Goal: Transaction & Acquisition: Purchase product/service

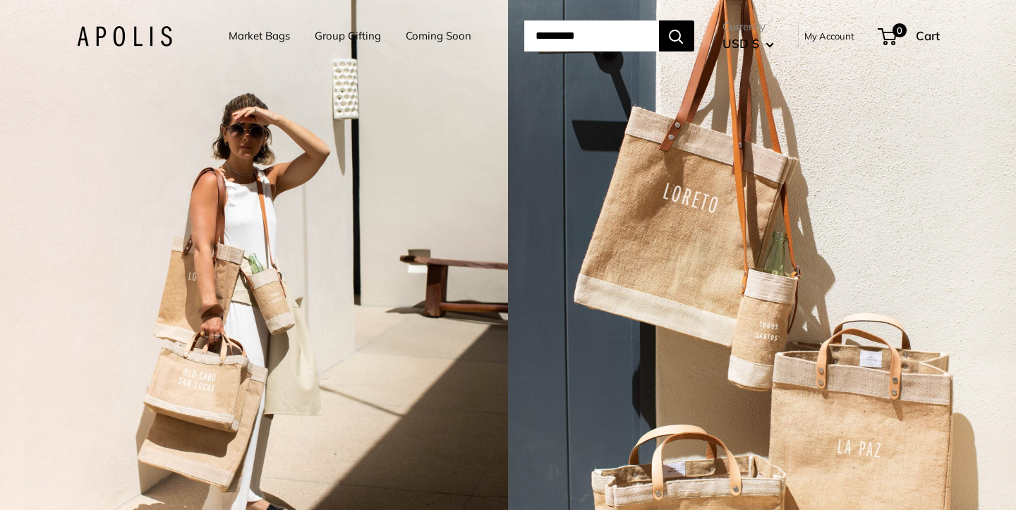
click at [320, 36] on link "Group Gifting" at bounding box center [348, 36] width 66 height 20
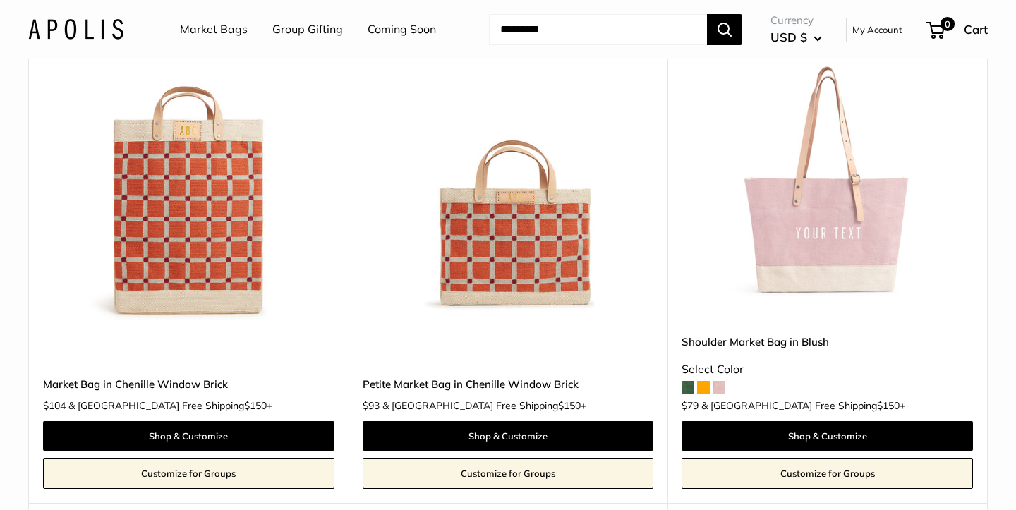
scroll to position [843, 0]
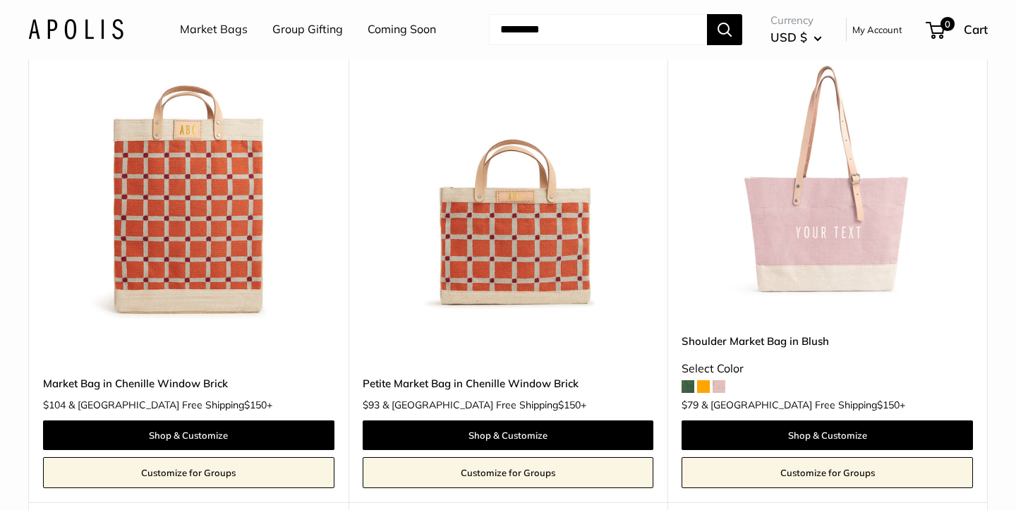
click at [703, 384] on span at bounding box center [703, 386] width 13 height 13
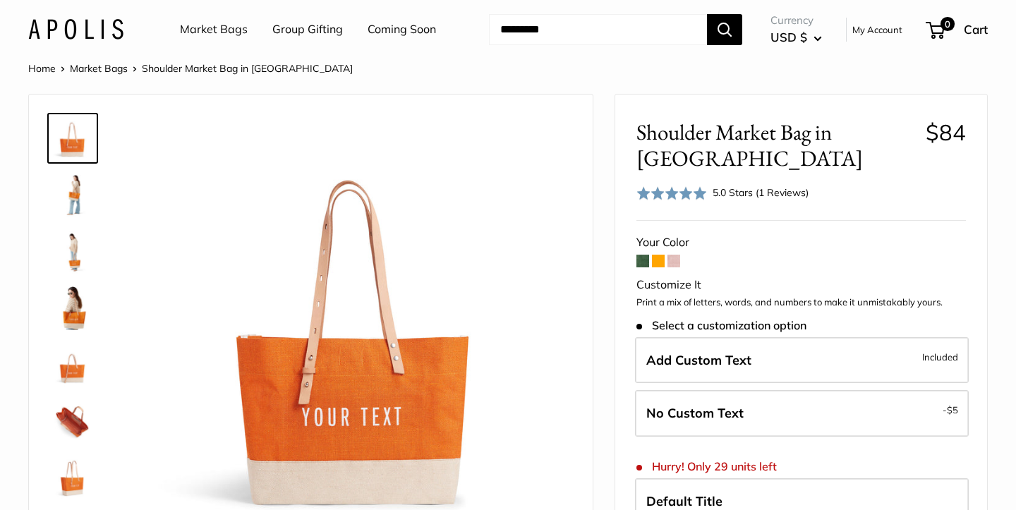
click at [674, 255] on span at bounding box center [673, 261] width 13 height 13
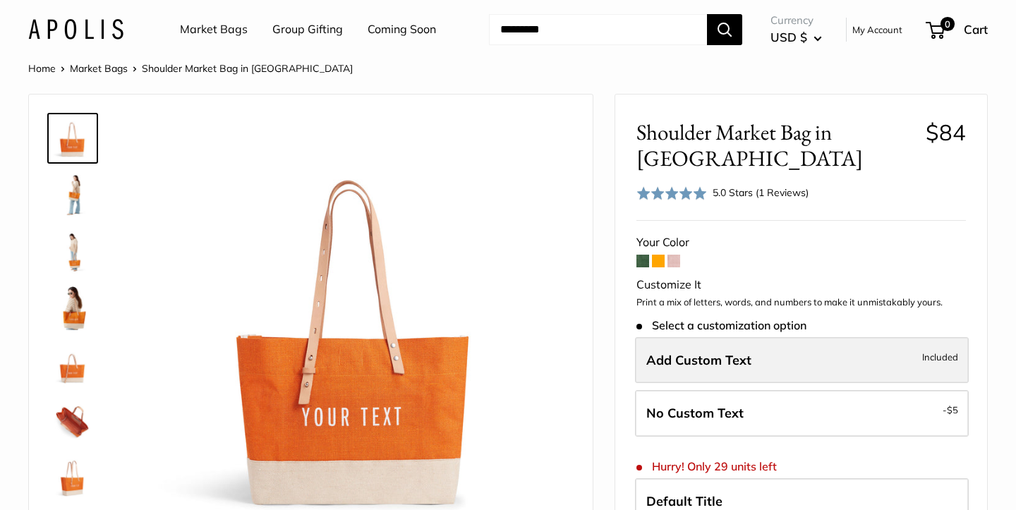
click at [664, 352] on span "Add Custom Text" at bounding box center [698, 360] width 105 height 16
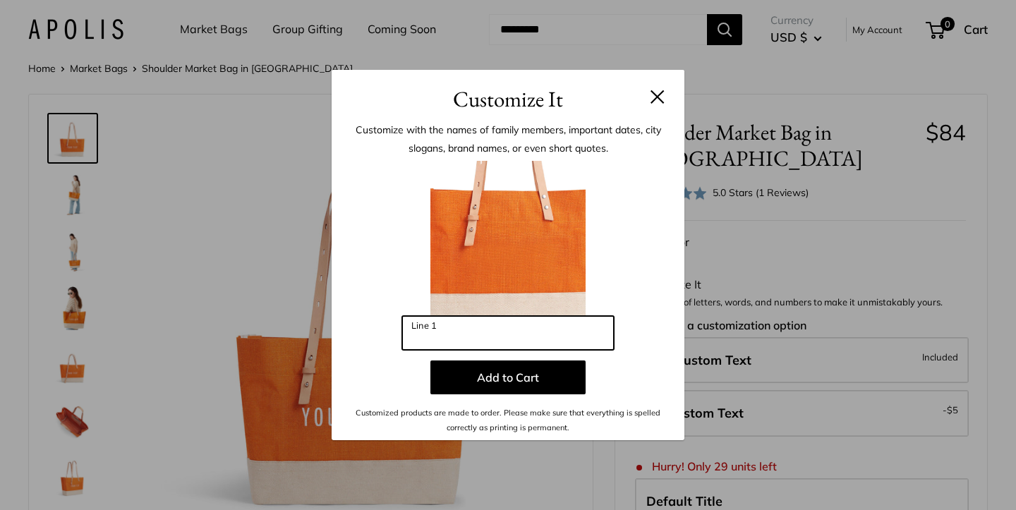
drag, startPoint x: 478, startPoint y: 334, endPoint x: 403, endPoint y: 329, distance: 74.9
click at [403, 329] on input "Line 1" at bounding box center [508, 333] width 212 height 34
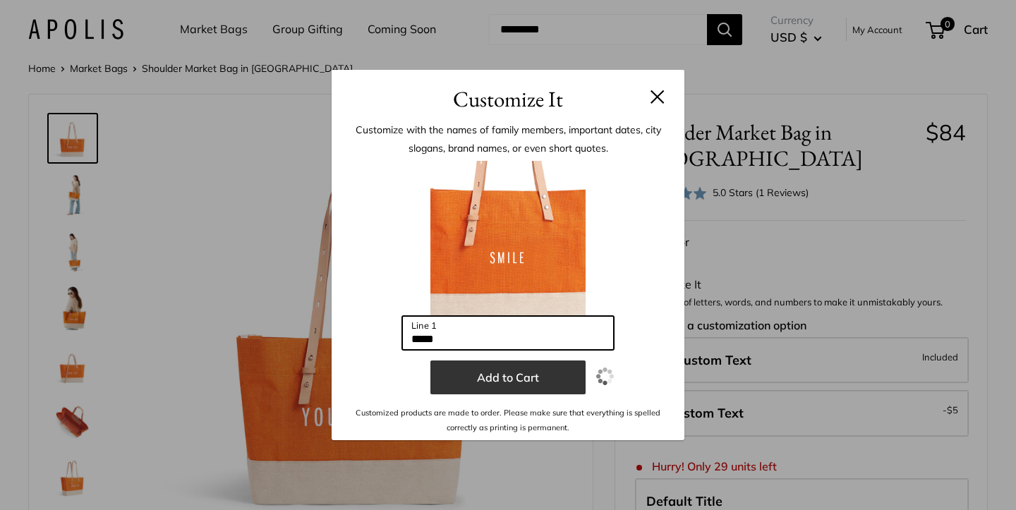
type input "*****"
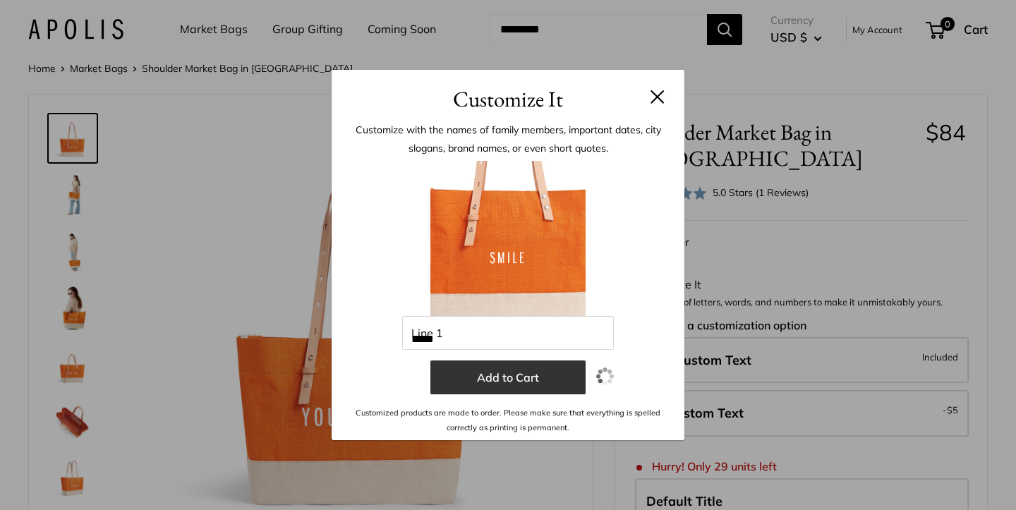
click at [497, 380] on button "Add to Cart" at bounding box center [507, 377] width 155 height 34
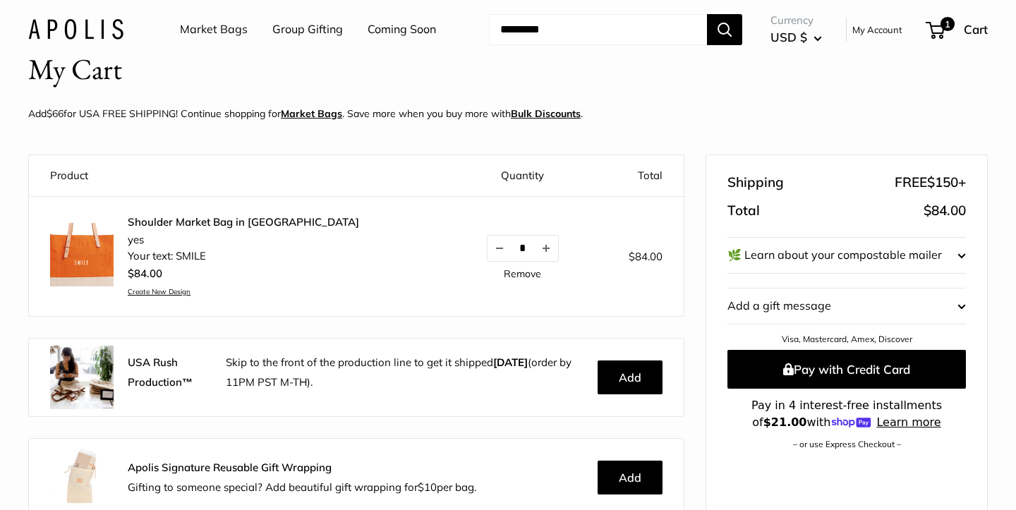
click at [83, 260] on img at bounding box center [81, 254] width 63 height 63
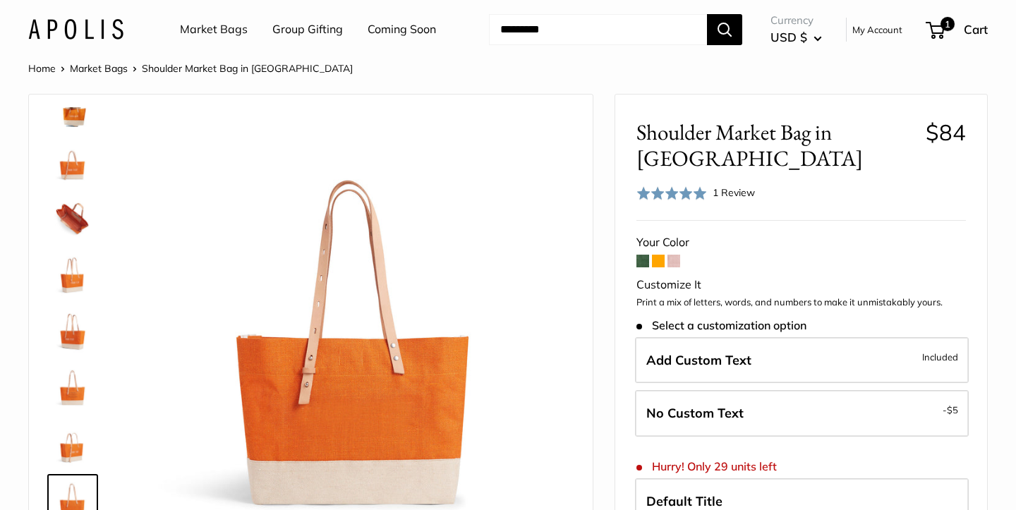
click at [657, 255] on span at bounding box center [658, 261] width 13 height 13
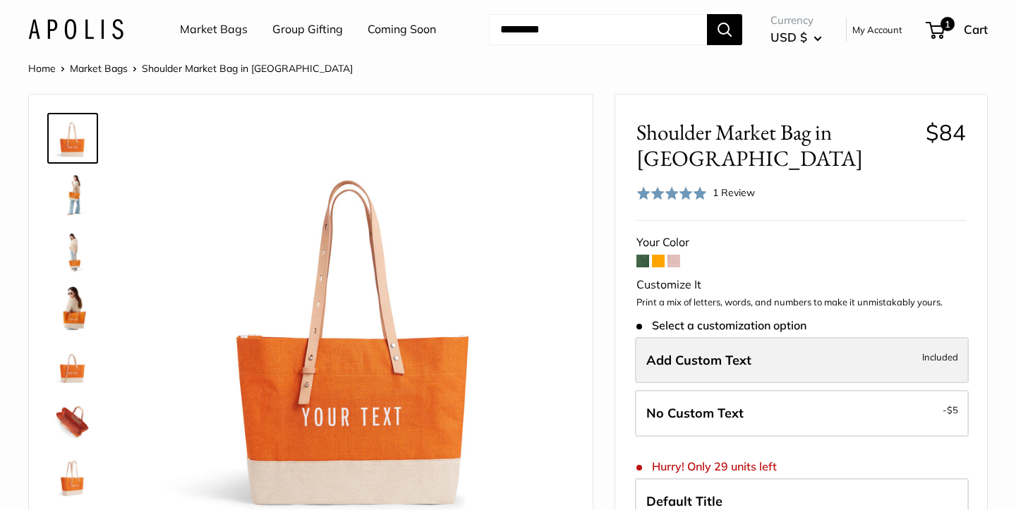
click at [674, 352] on span "Add Custom Text" at bounding box center [698, 360] width 105 height 16
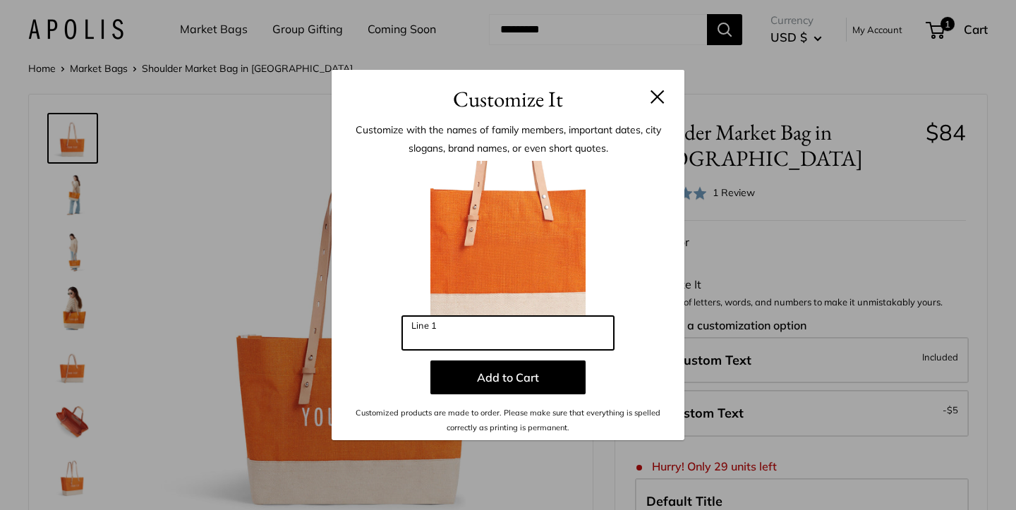
drag, startPoint x: 463, startPoint y: 336, endPoint x: 406, endPoint y: 320, distance: 59.6
click at [406, 320] on input "Line 1" at bounding box center [508, 333] width 212 height 34
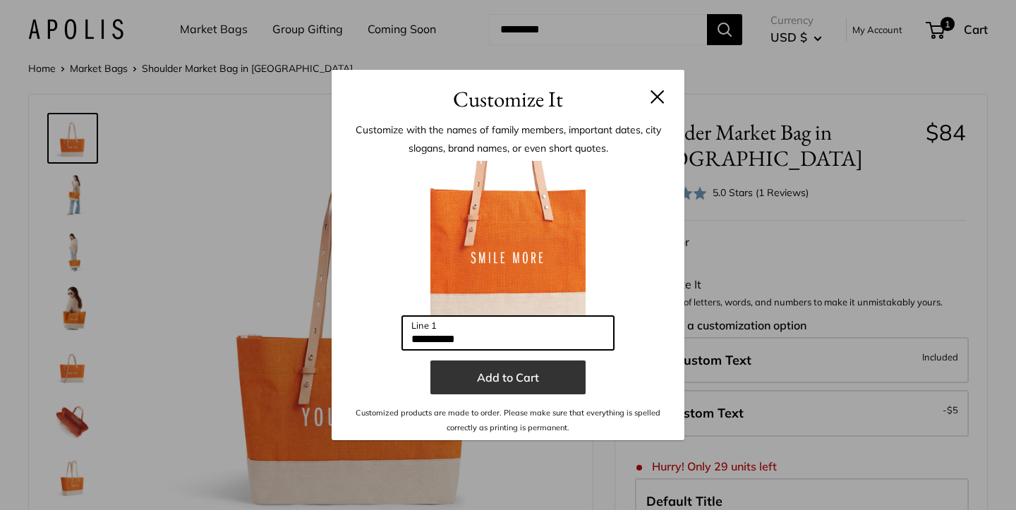
type input "**********"
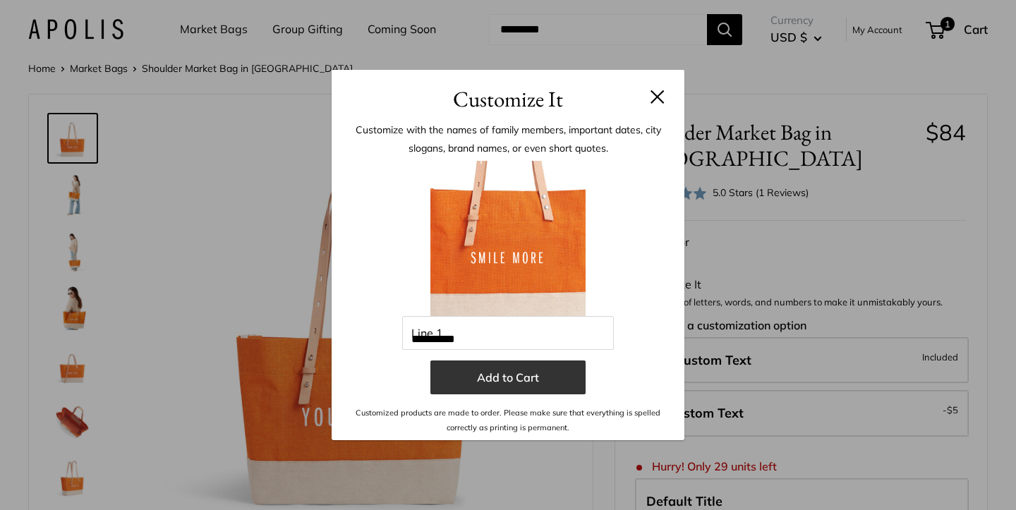
click at [462, 380] on button "Add to Cart" at bounding box center [507, 377] width 155 height 34
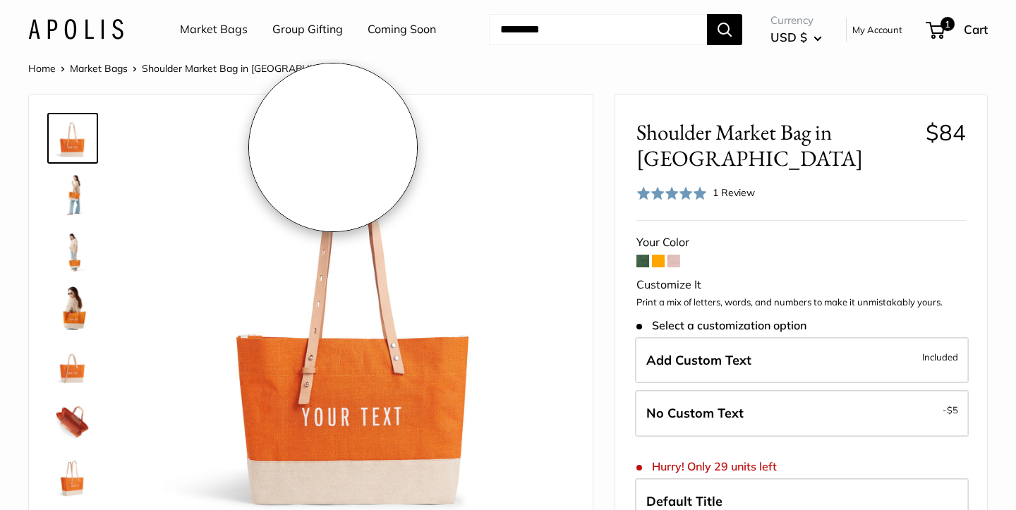
click at [302, 29] on link "Group Gifting" at bounding box center [307, 29] width 71 height 21
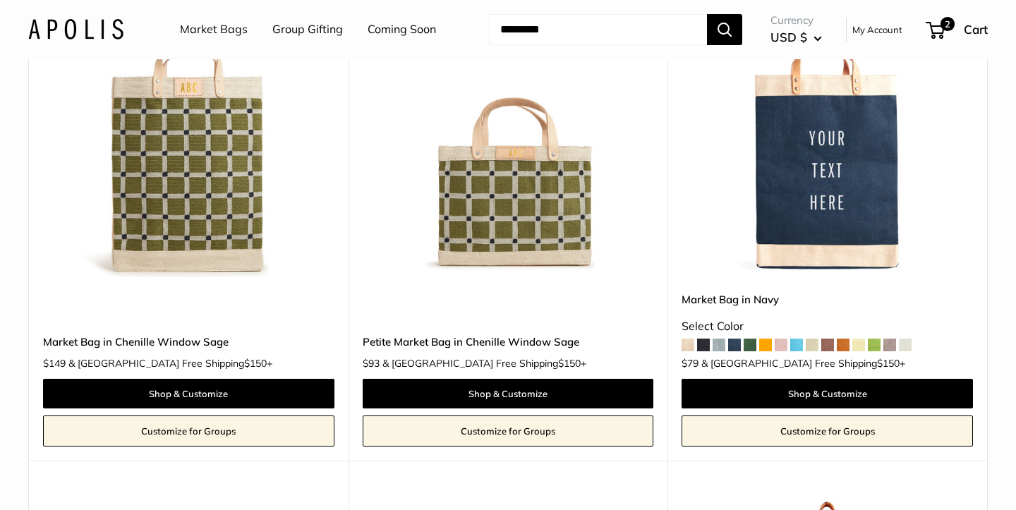
scroll to position [2799, 0]
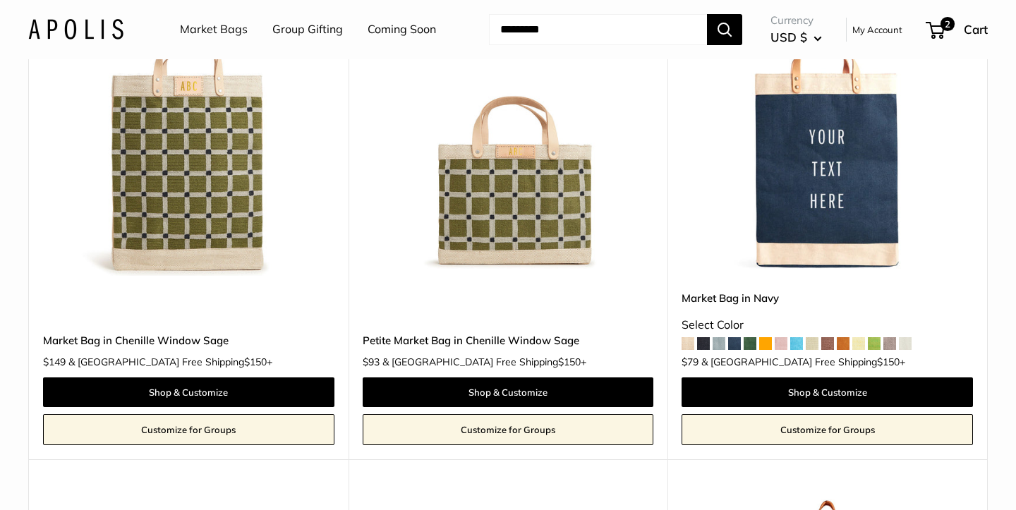
click at [764, 337] on span at bounding box center [765, 343] width 13 height 13
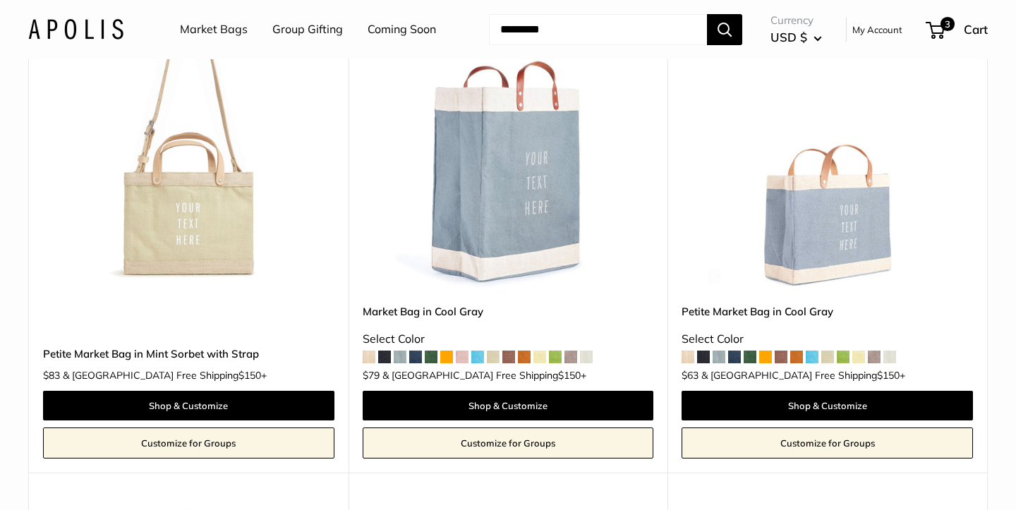
scroll to position [5330, 0]
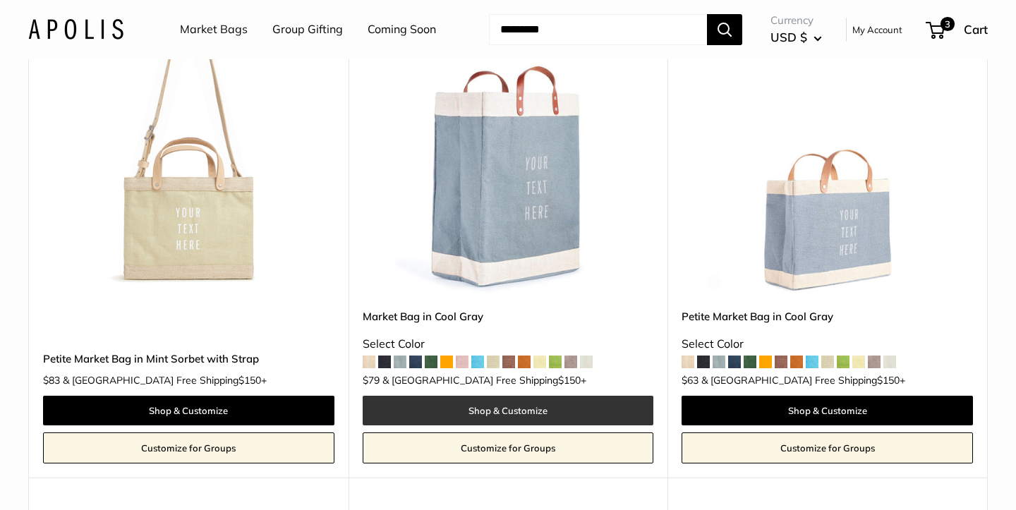
click at [429, 399] on link "Shop & Customize" at bounding box center [508, 411] width 291 height 30
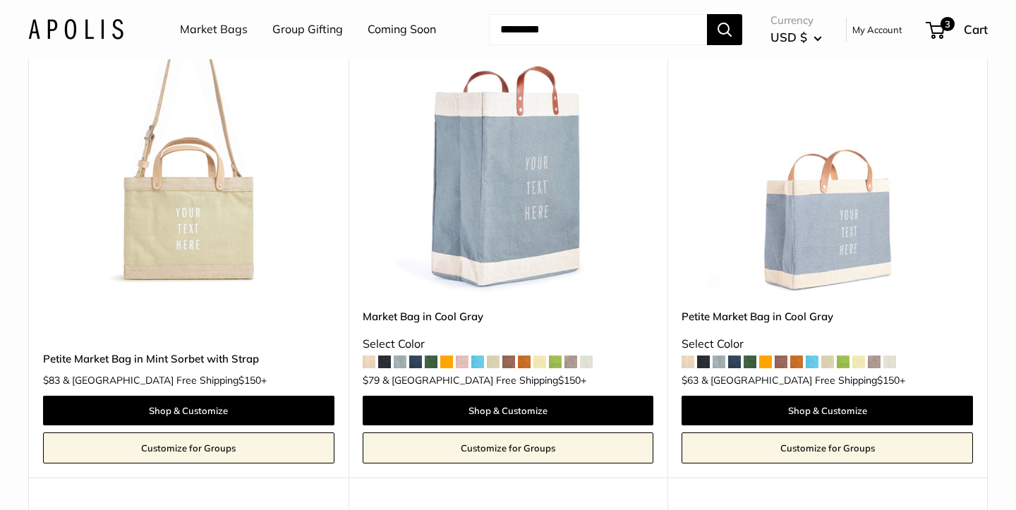
click at [510, 432] on link "Customize for Groups" at bounding box center [508, 447] width 291 height 31
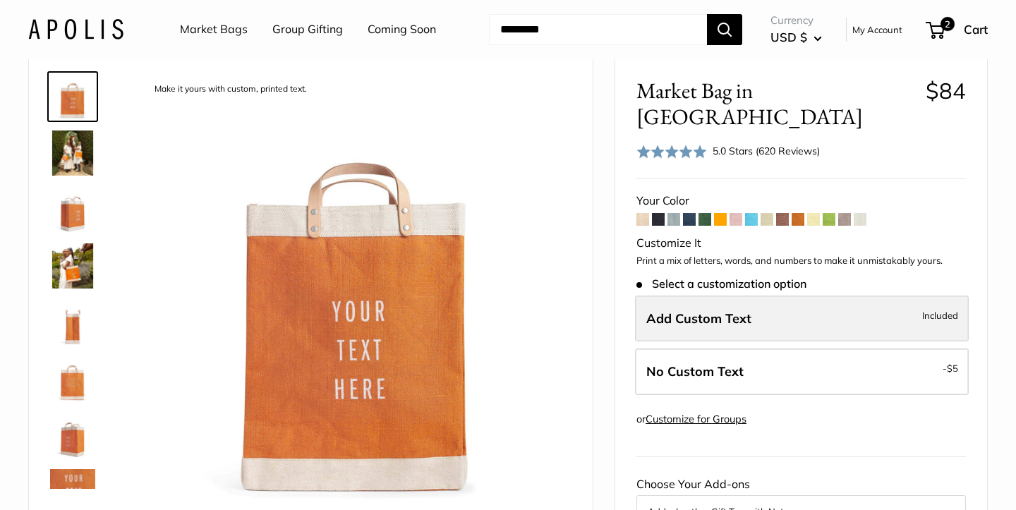
click at [681, 301] on label "Add Custom Text Included" at bounding box center [802, 319] width 334 height 47
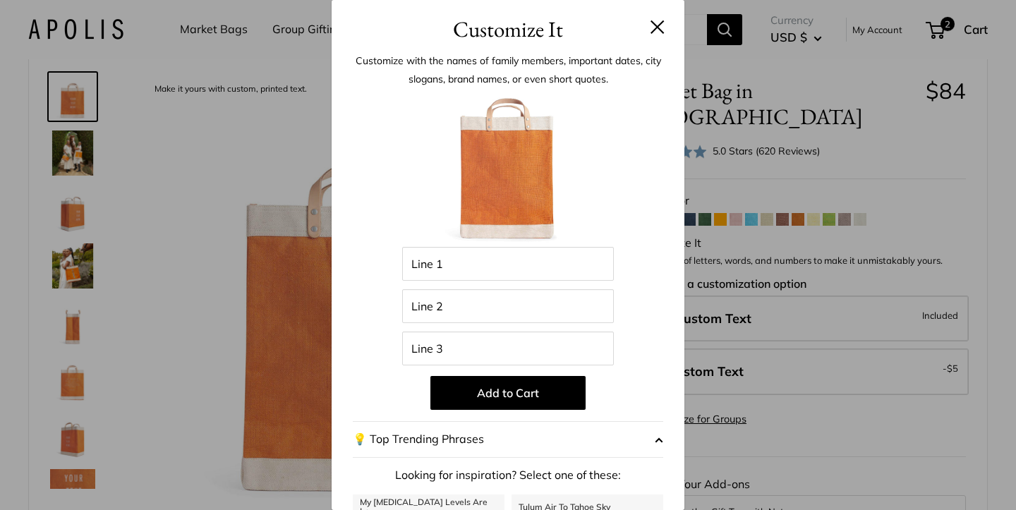
click at [548, 323] on div "Enter 42 letters Line 1 Line 2 Line 3 Add to Cart 💡 Top Trending Phrases Lookin…" at bounding box center [508, 379] width 310 height 575
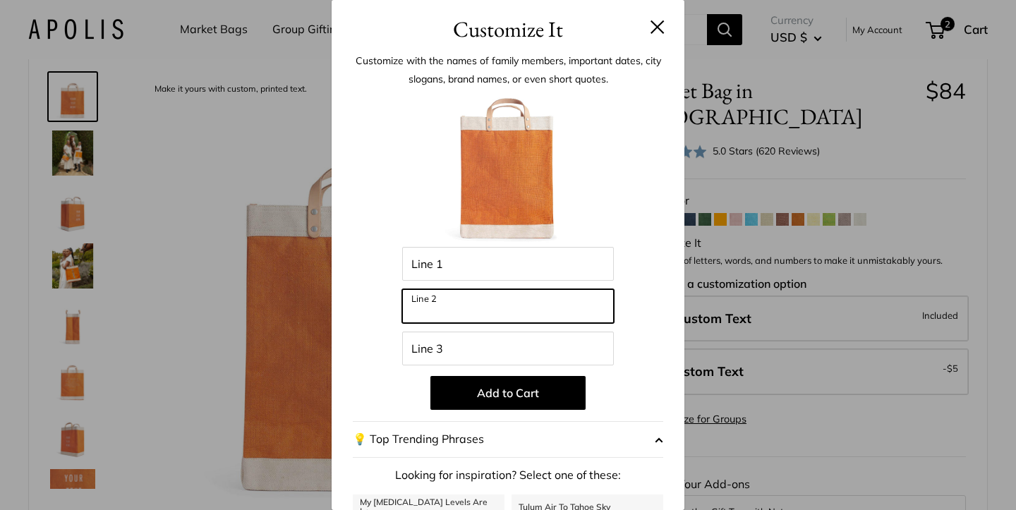
click at [538, 312] on input "Line 2" at bounding box center [508, 306] width 212 height 34
type input "*"
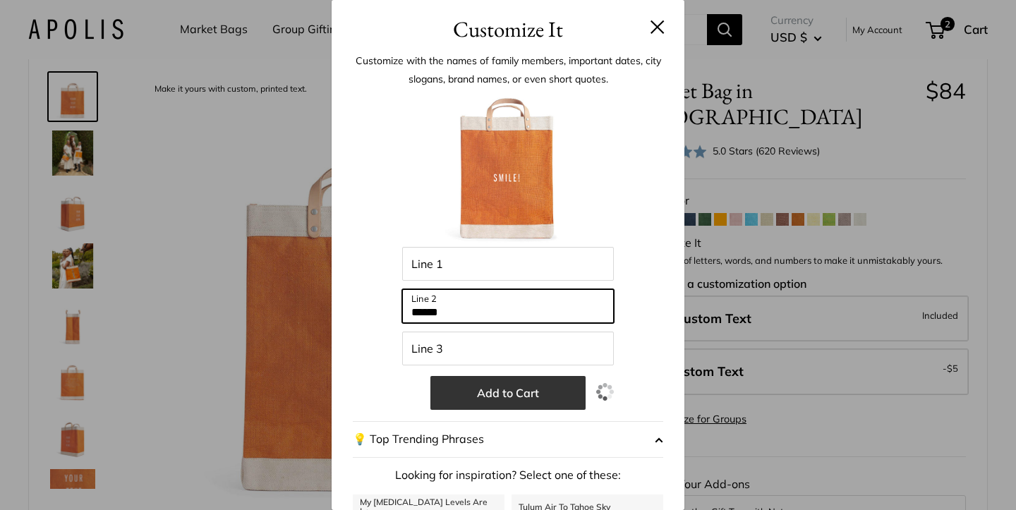
type input "******"
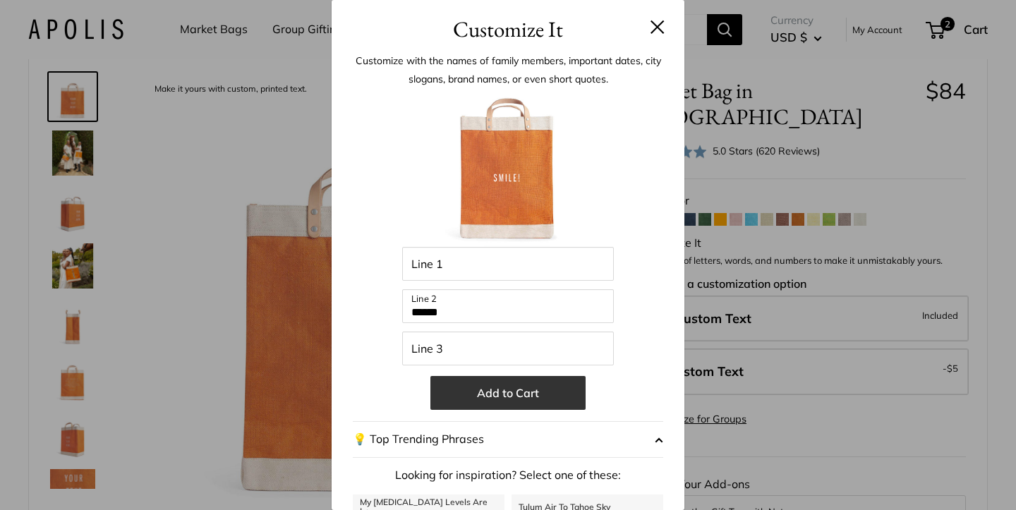
click at [550, 394] on button "Add to Cart" at bounding box center [507, 393] width 155 height 34
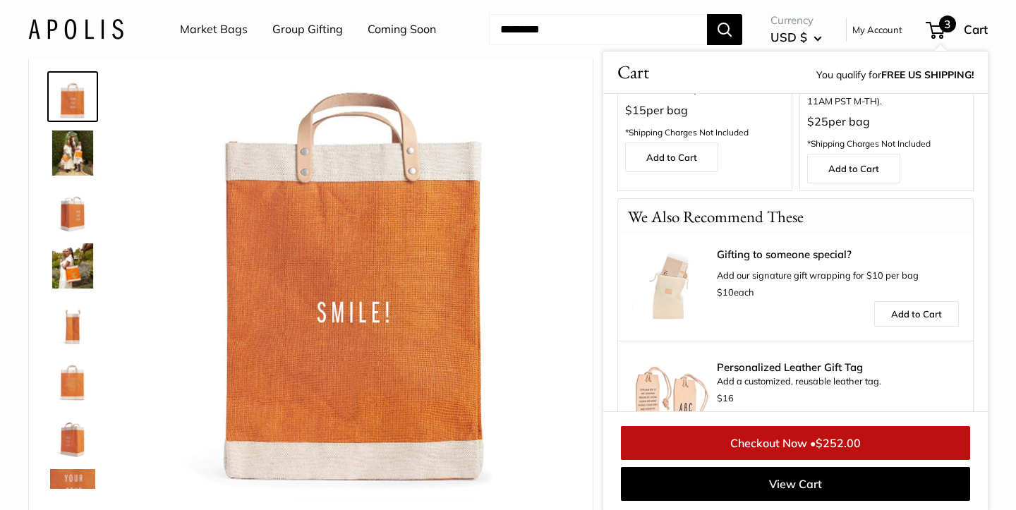
scroll to position [751, 0]
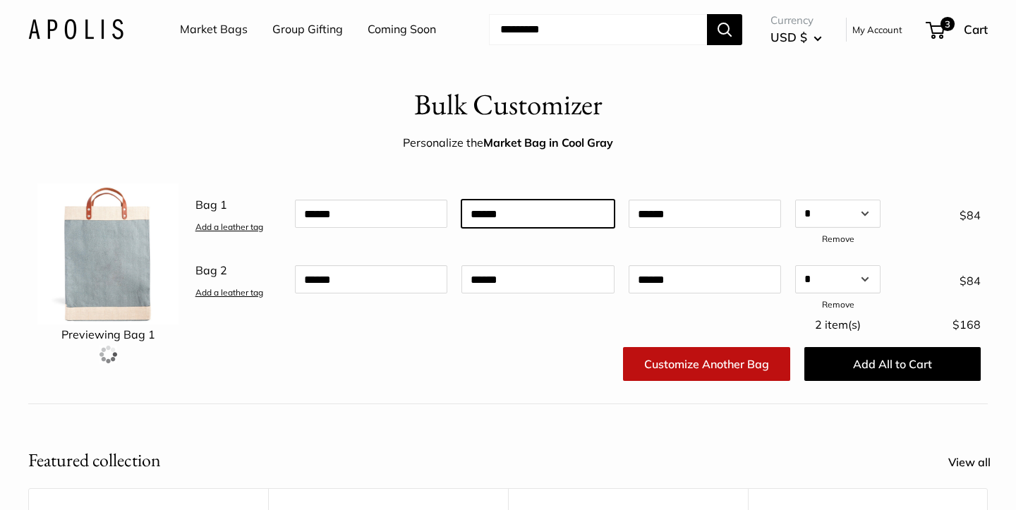
click at [561, 212] on input "text" at bounding box center [537, 214] width 152 height 28
type input "*"
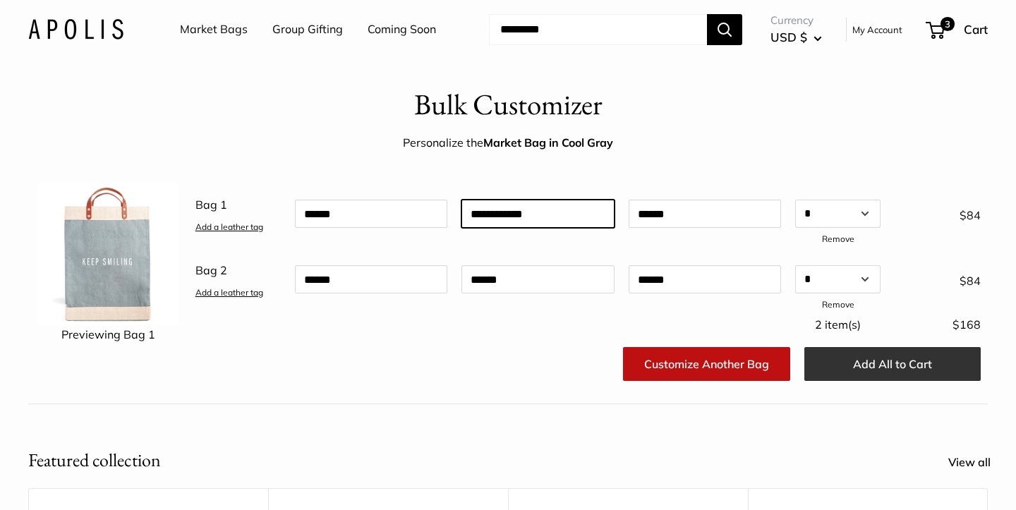
type input "**********"
click at [859, 362] on button "Add All to Cart" at bounding box center [892, 364] width 176 height 34
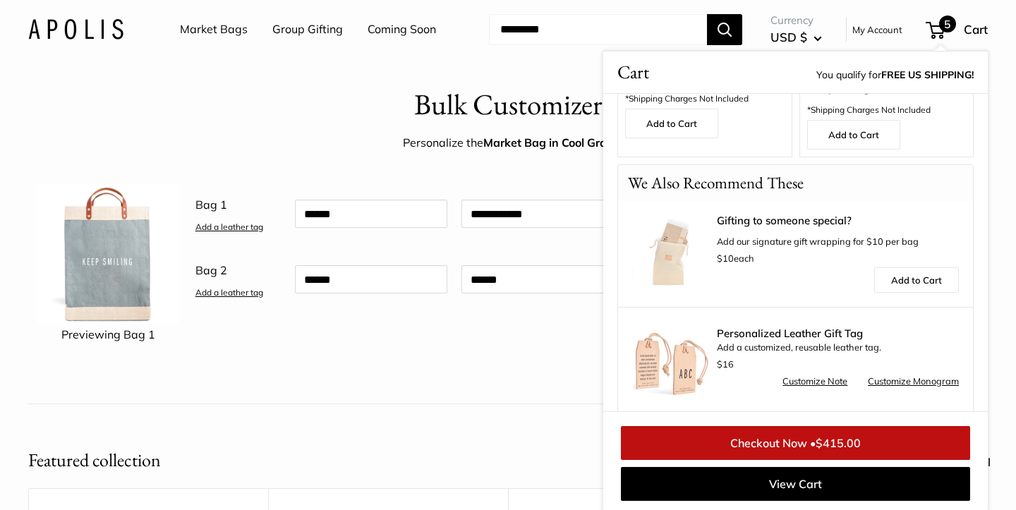
scroll to position [1034, 0]
